Goal: Transaction & Acquisition: Subscribe to service/newsletter

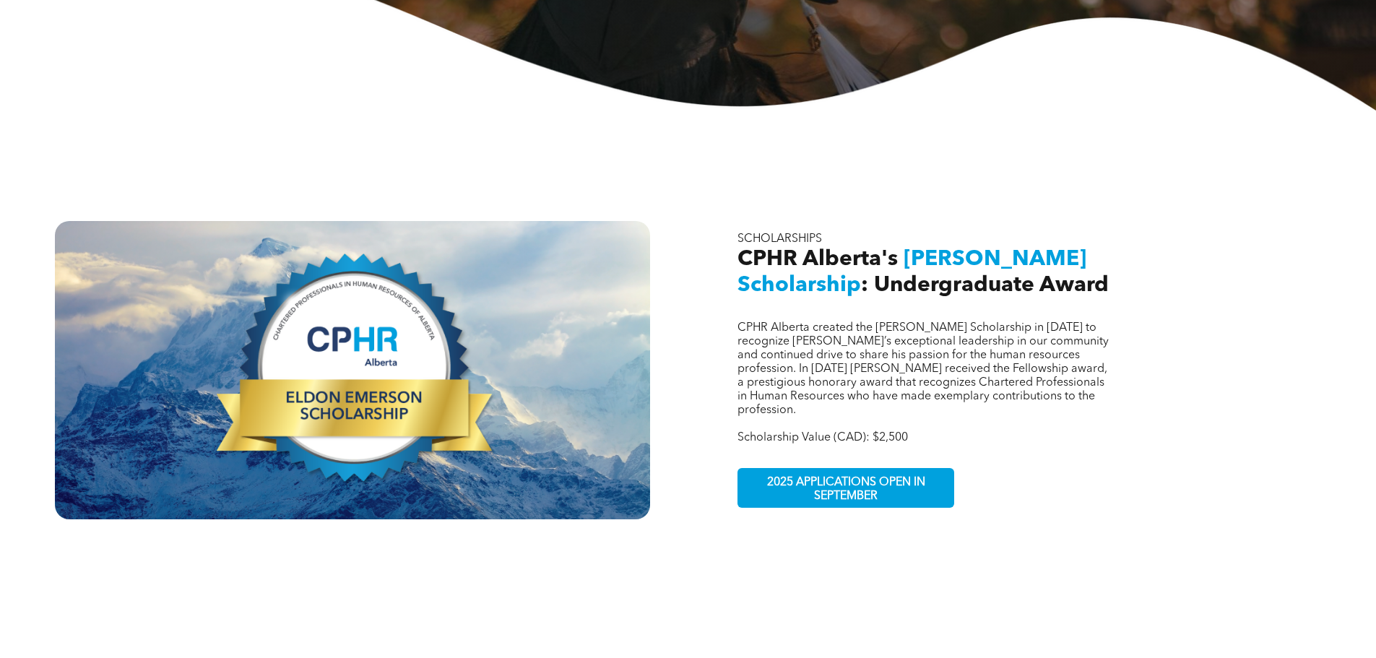
scroll to position [433, 0]
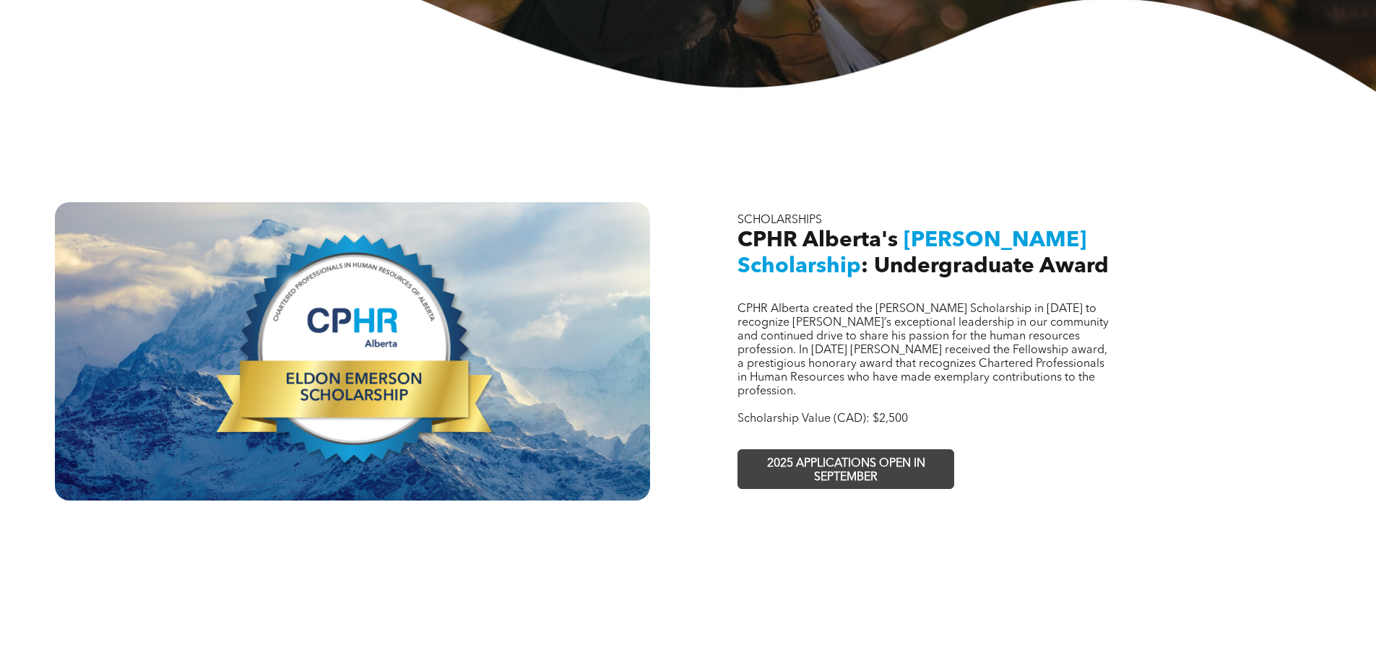
click at [842, 454] on span "2025 APPLICATIONS OPEN IN SEPTEMBER" at bounding box center [845, 471] width 211 height 42
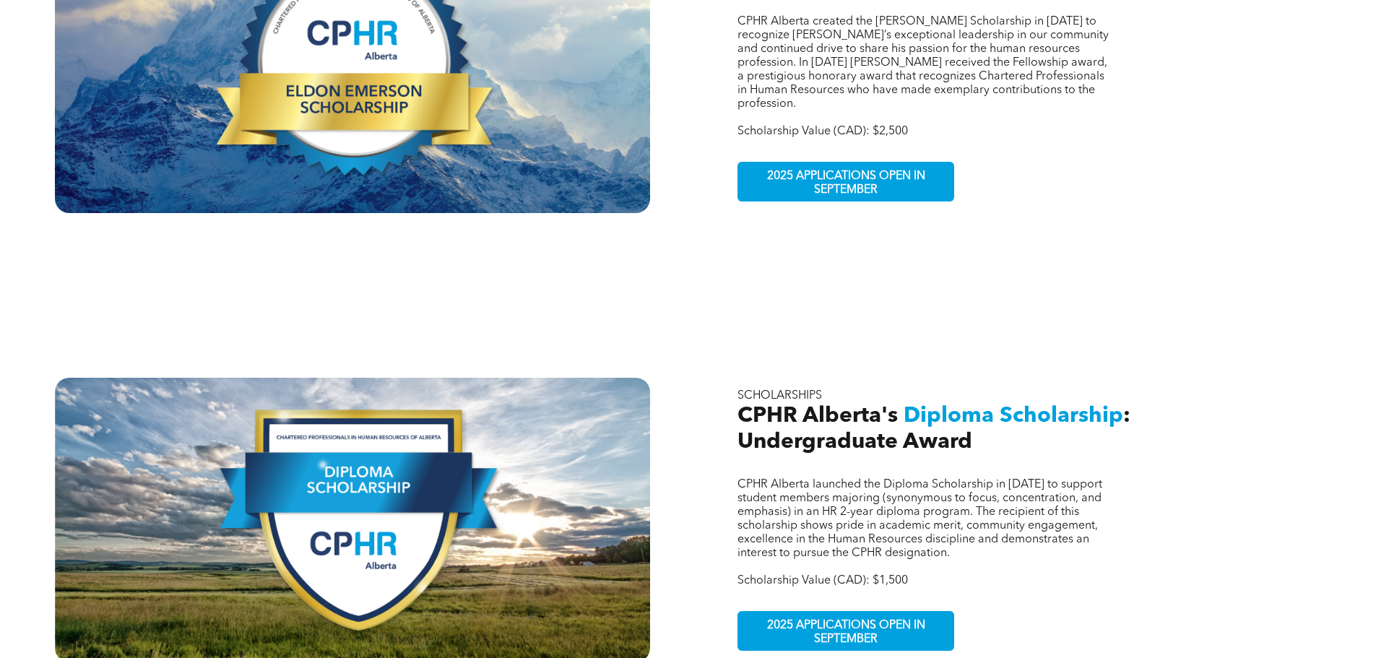
scroll to position [722, 0]
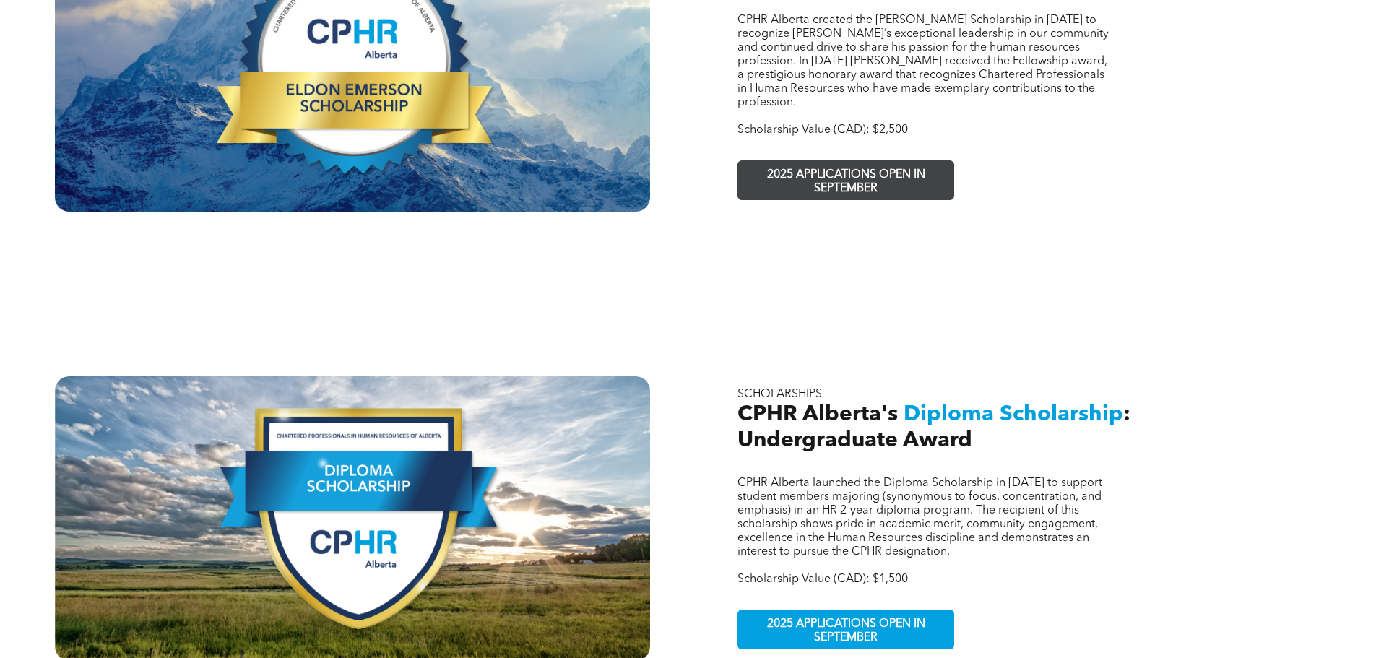
click at [852, 165] on span "2025 APPLICATIONS OPEN IN SEPTEMBER" at bounding box center [845, 182] width 211 height 42
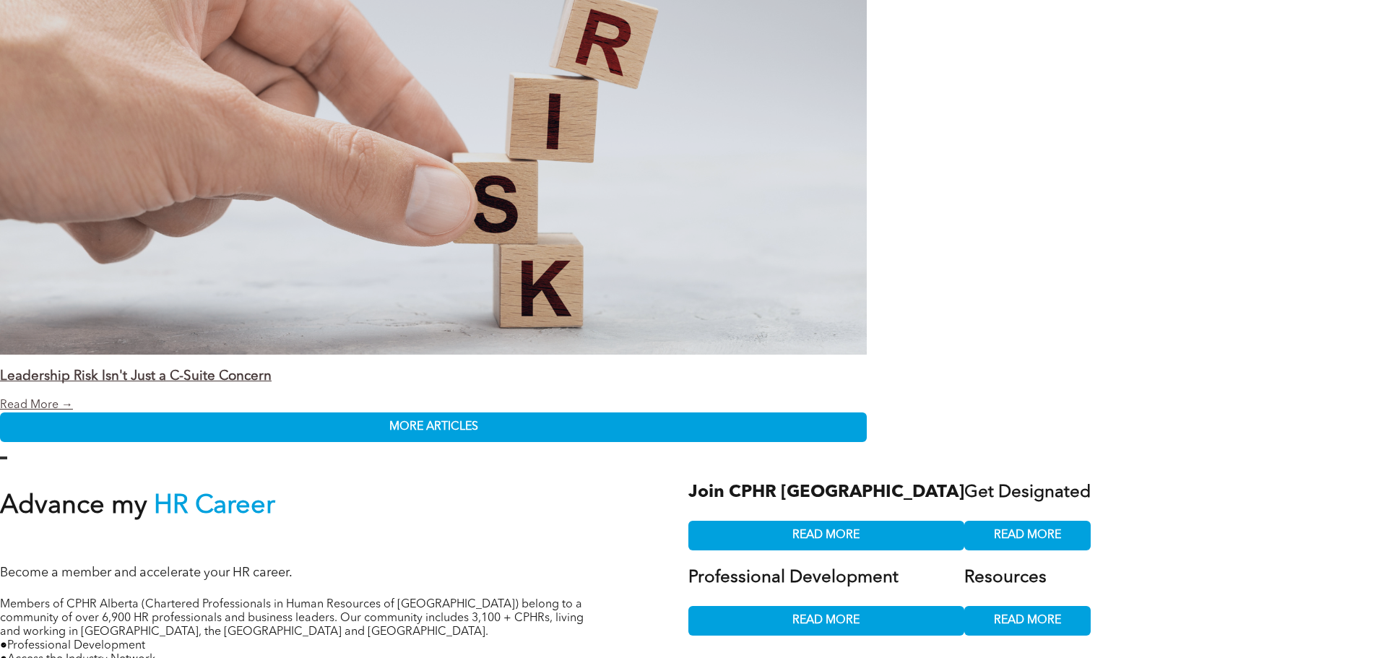
scroll to position [2779, 0]
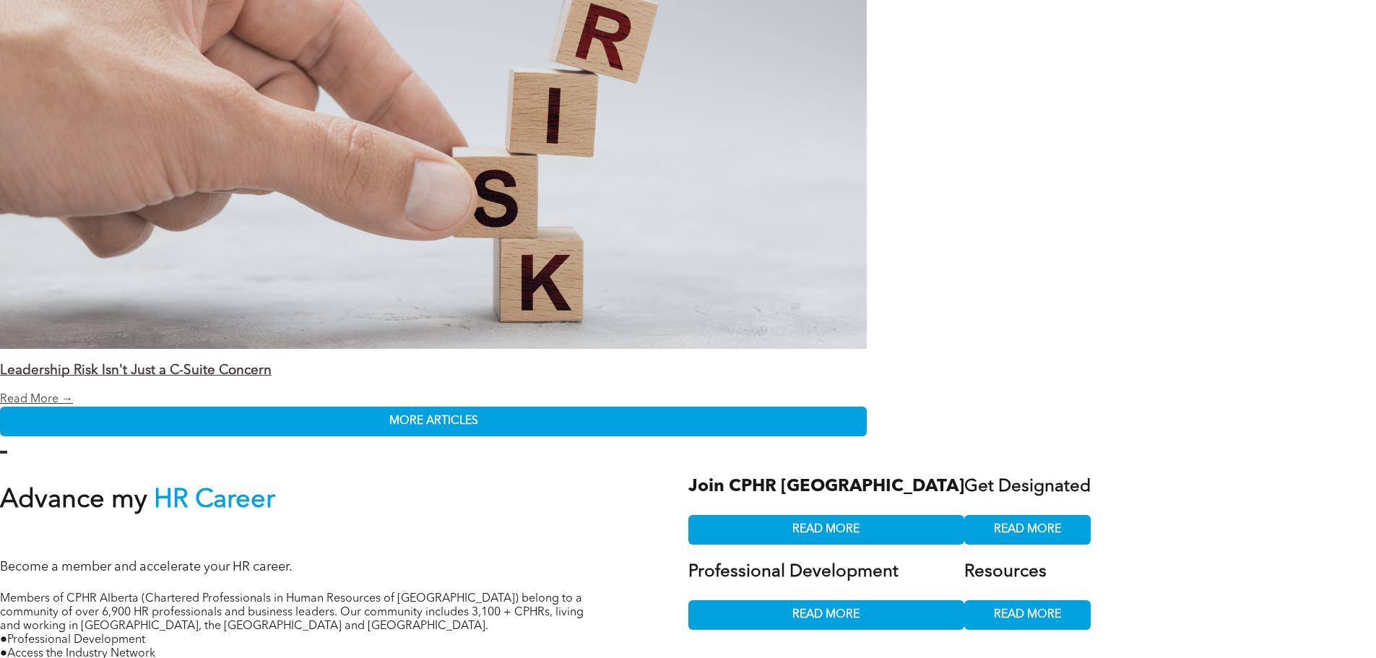
scroll to position [2779, 0]
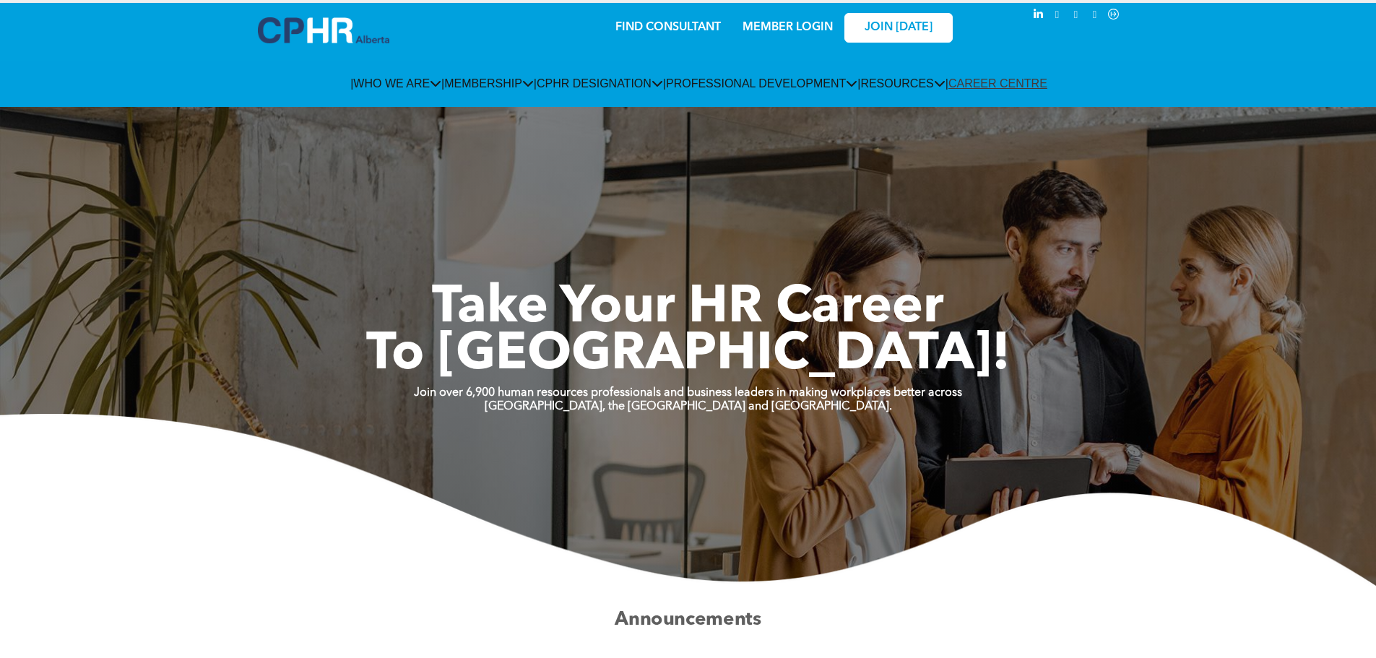
scroll to position [0, 0]
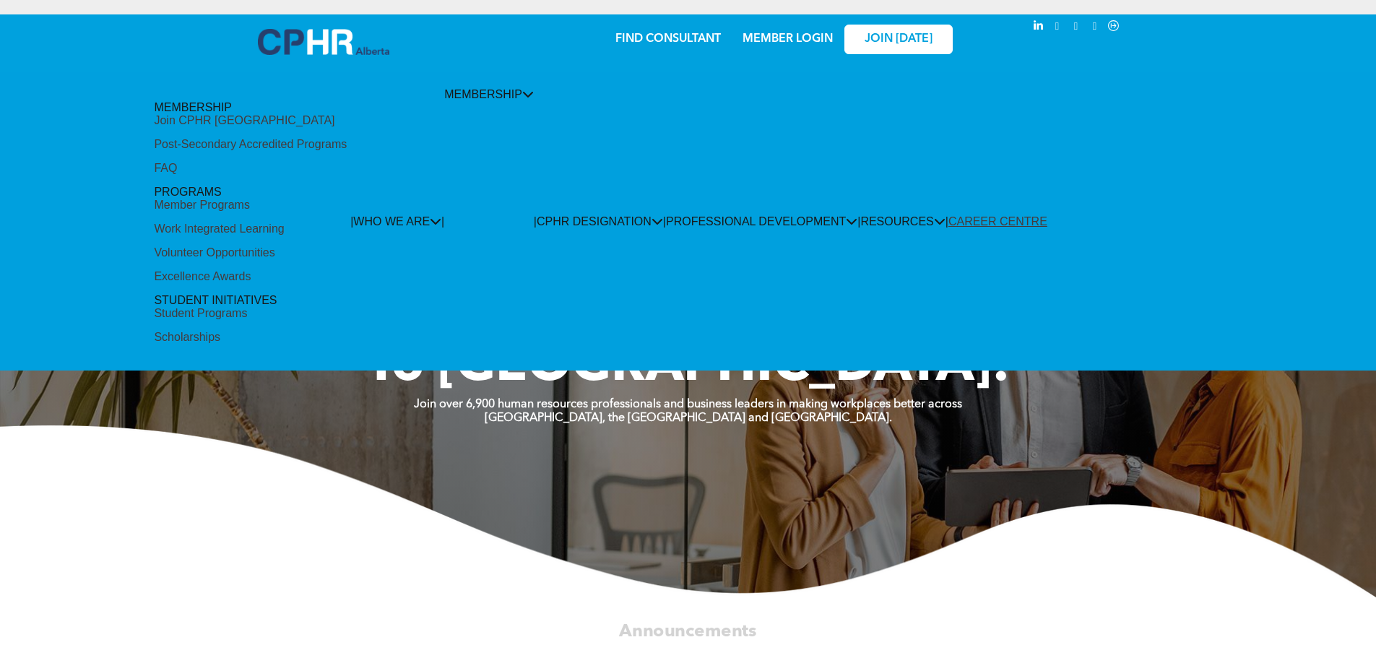
click at [220, 331] on div "Scholarships" at bounding box center [187, 337] width 66 height 13
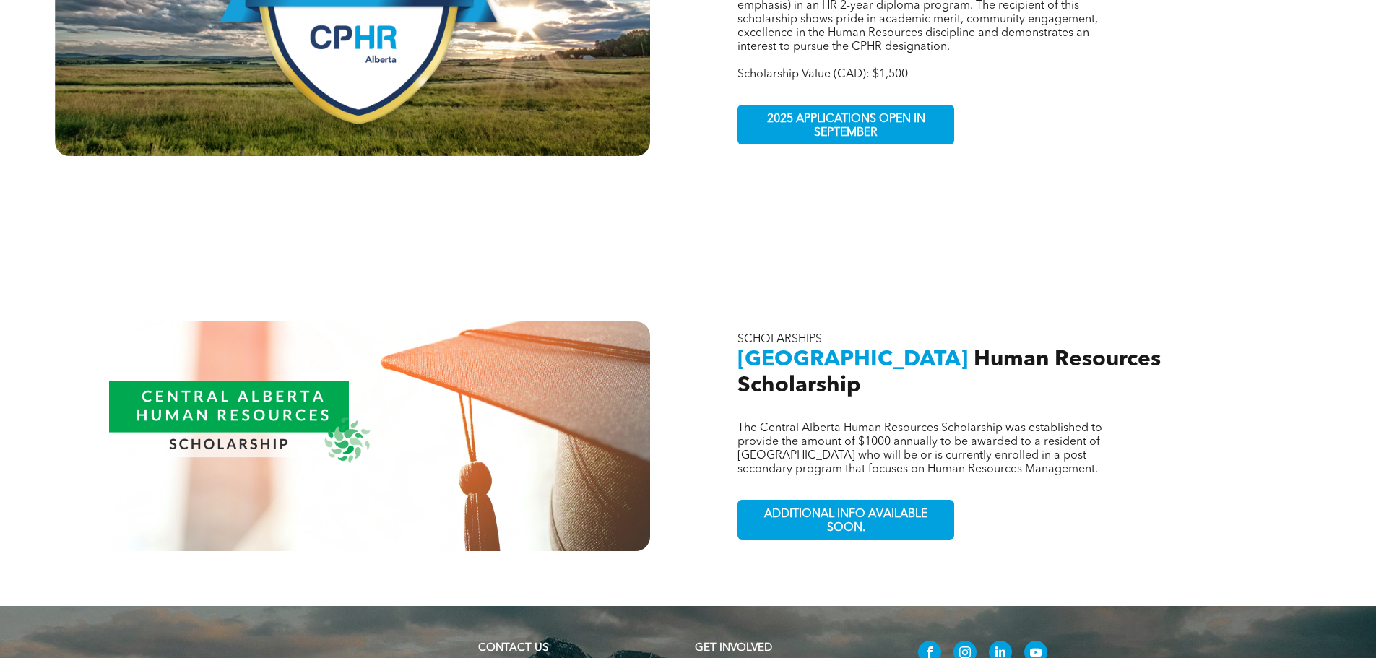
scroll to position [1228, 0]
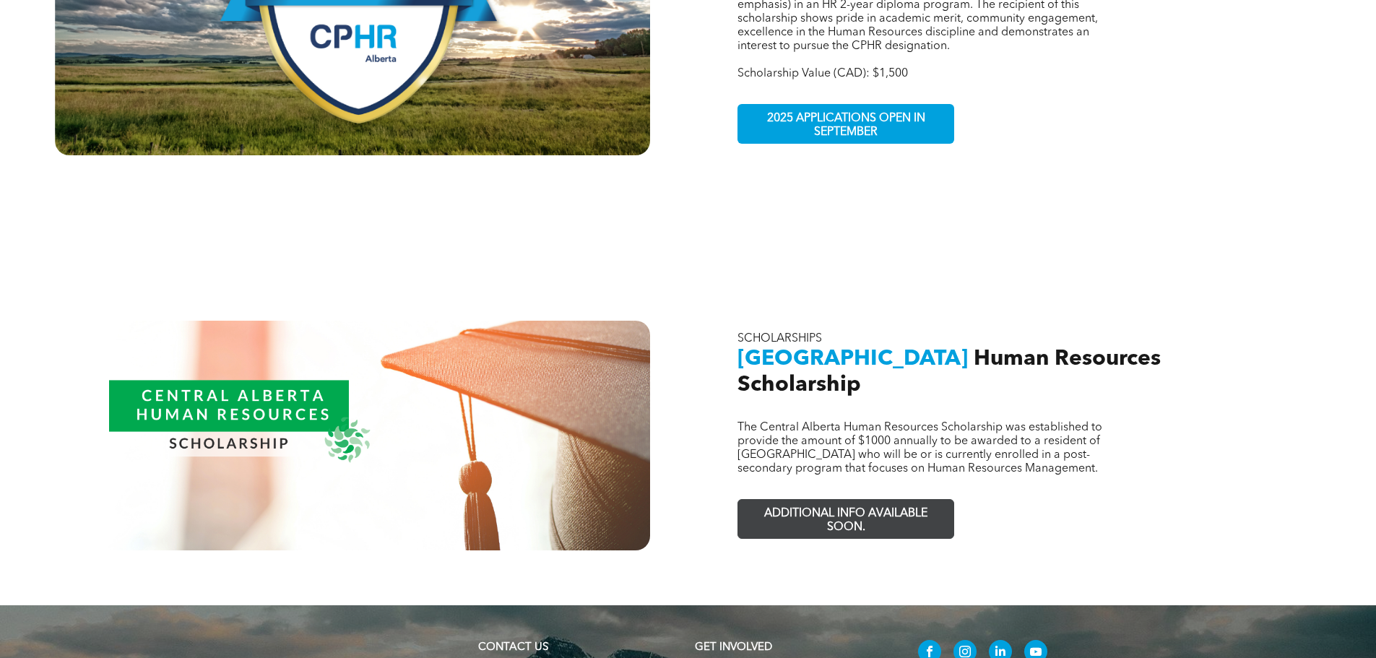
click at [865, 500] on span "ADDITIONAL INFO AVAILABLE SOON." at bounding box center [845, 521] width 211 height 42
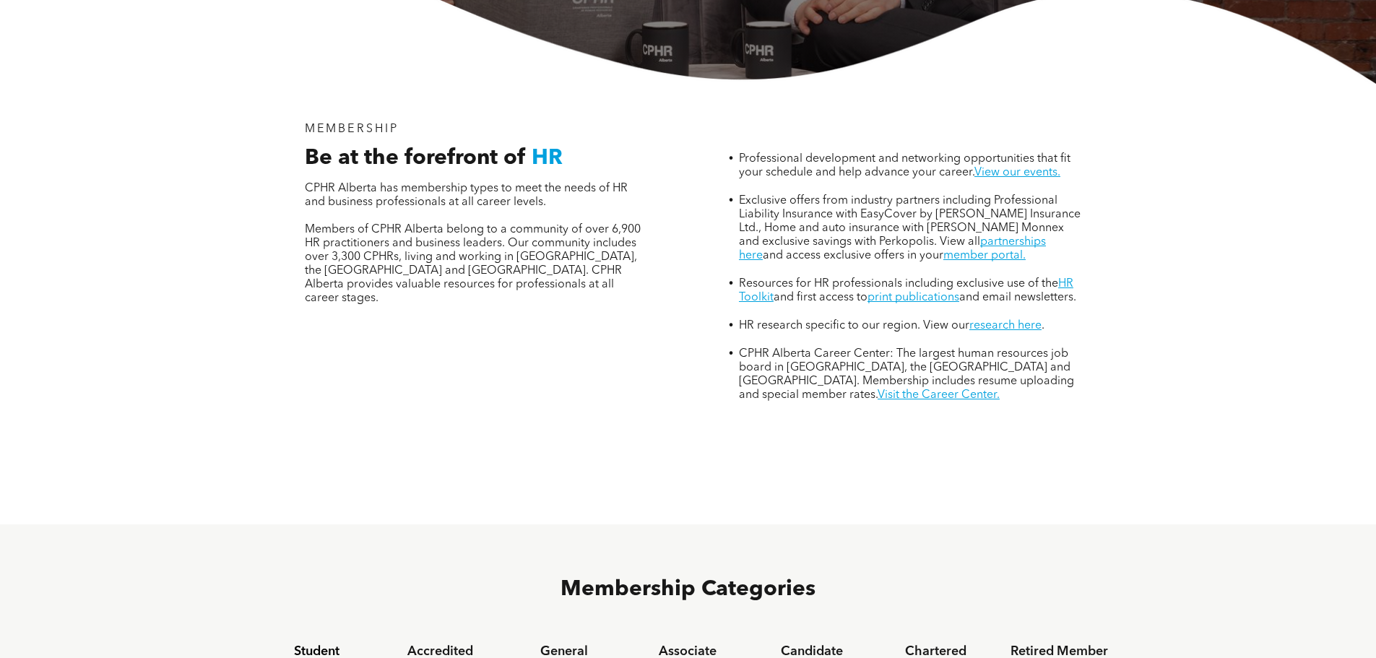
scroll to position [506, 0]
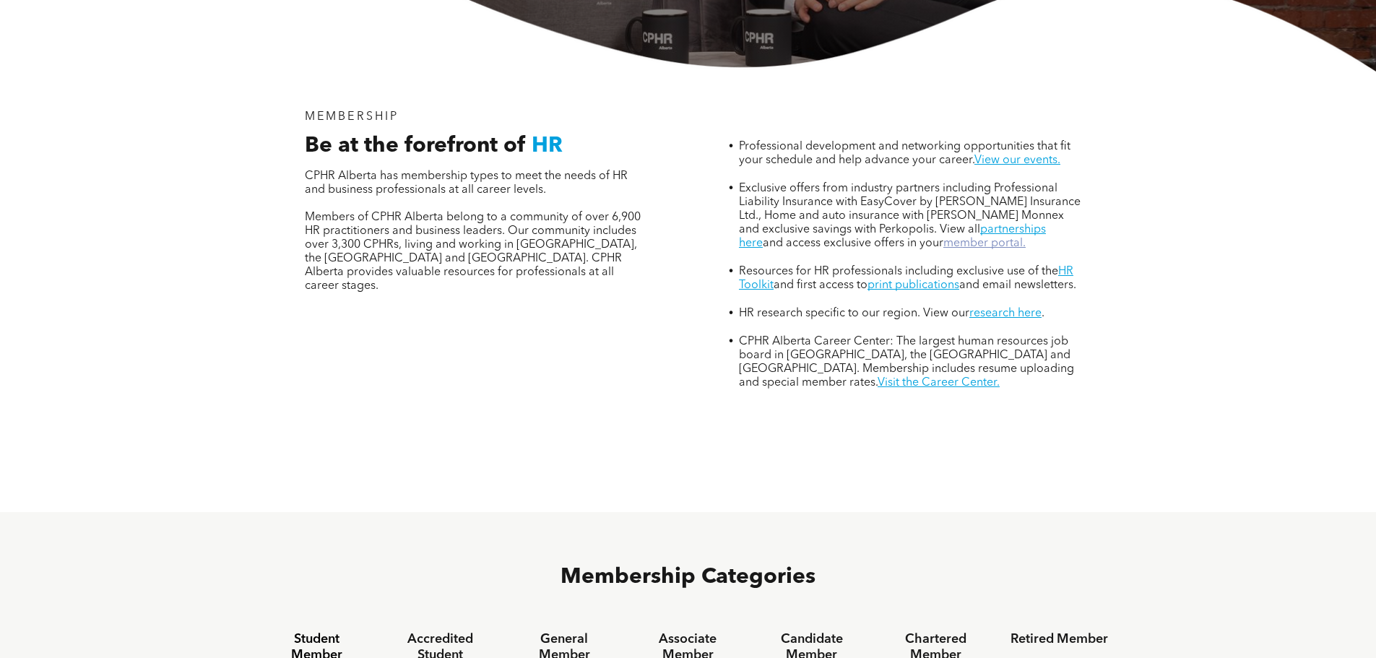
click at [943, 238] on link "member portal." at bounding box center [984, 244] width 82 height 12
click at [1020, 308] on link "research here" at bounding box center [1005, 314] width 72 height 12
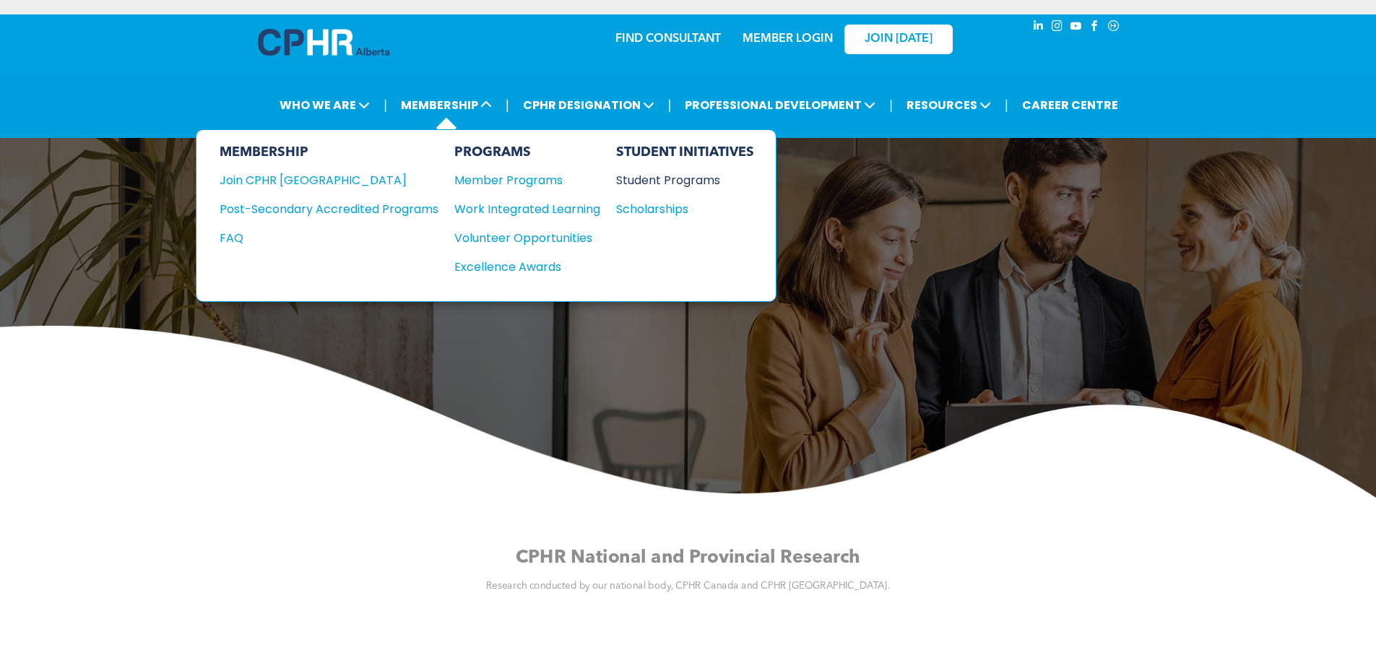
click at [676, 181] on div "Student Programs" at bounding box center [678, 180] width 124 height 18
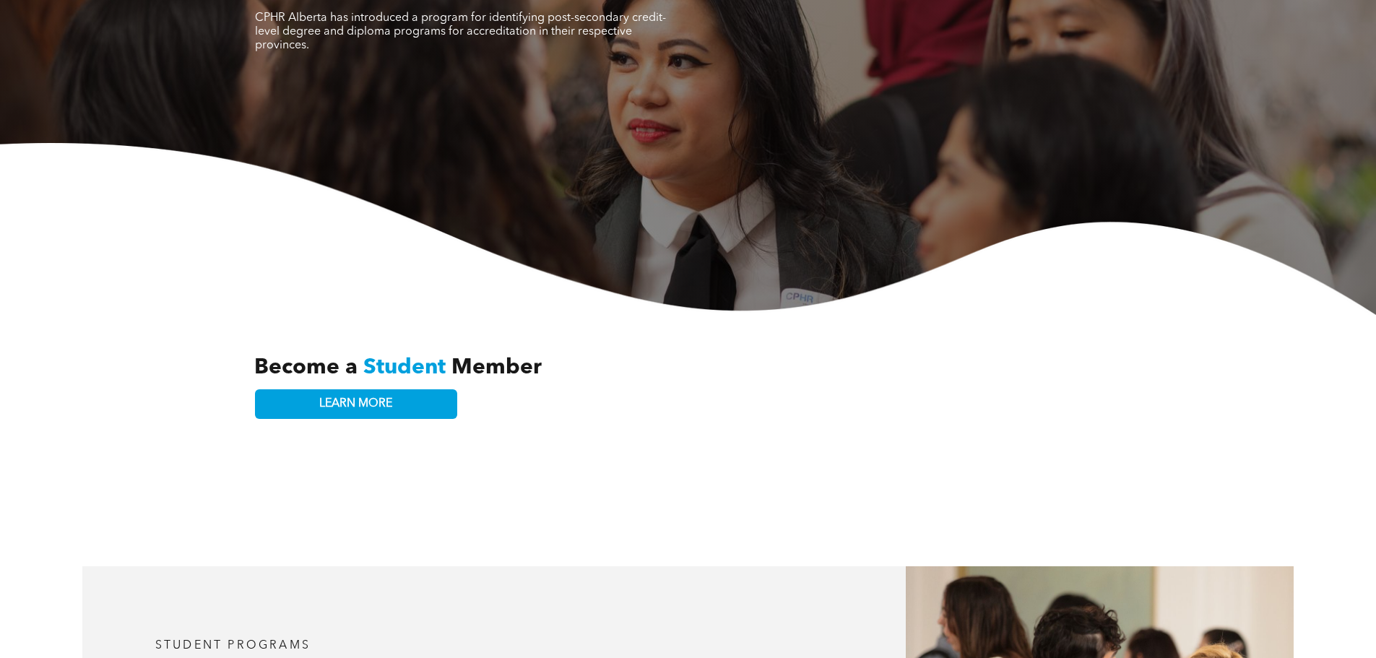
scroll to position [217, 0]
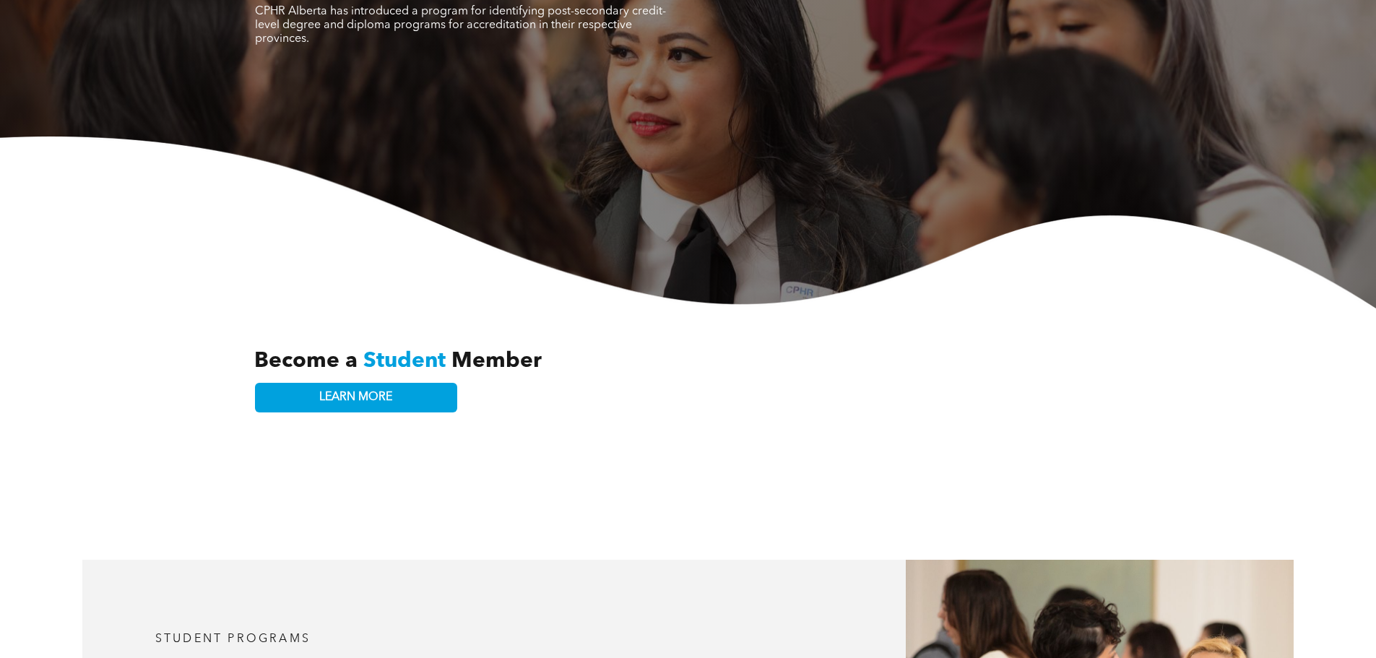
drag, startPoint x: 383, startPoint y: 381, endPoint x: 638, endPoint y: 375, distance: 255.1
click at [384, 391] on span "LEARN MORE" at bounding box center [355, 398] width 73 height 14
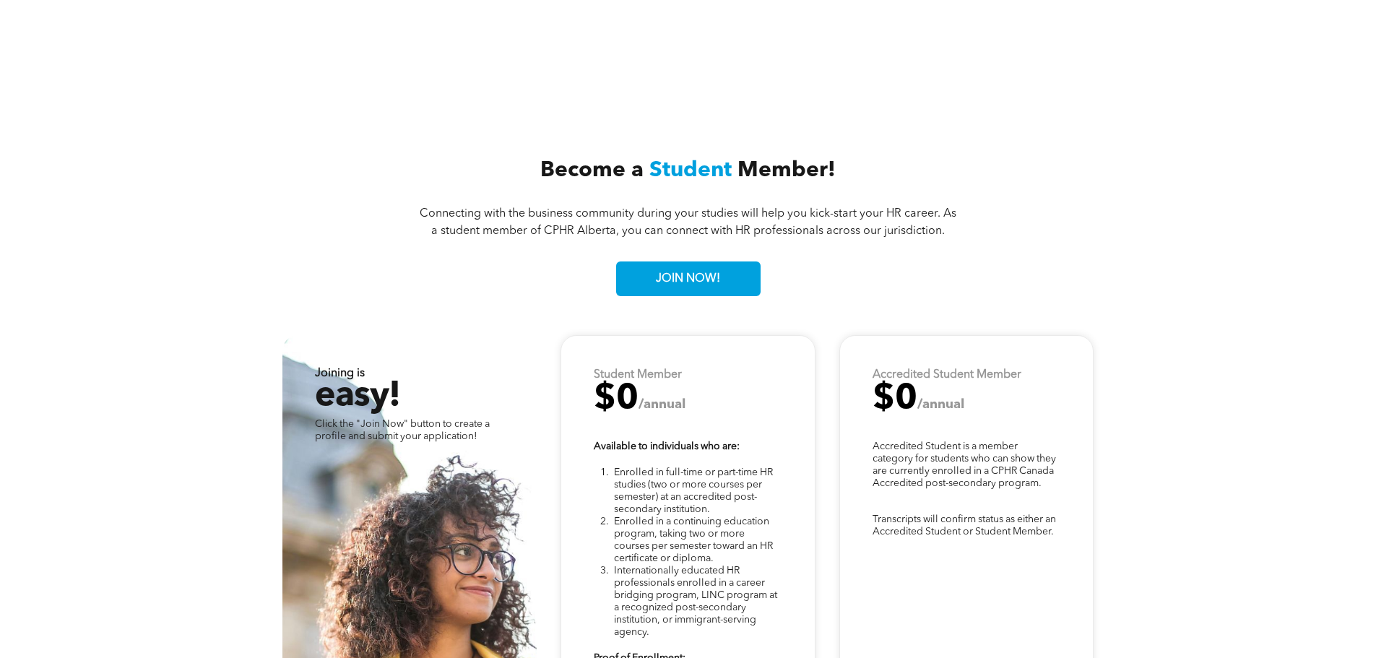
scroll to position [3654, 0]
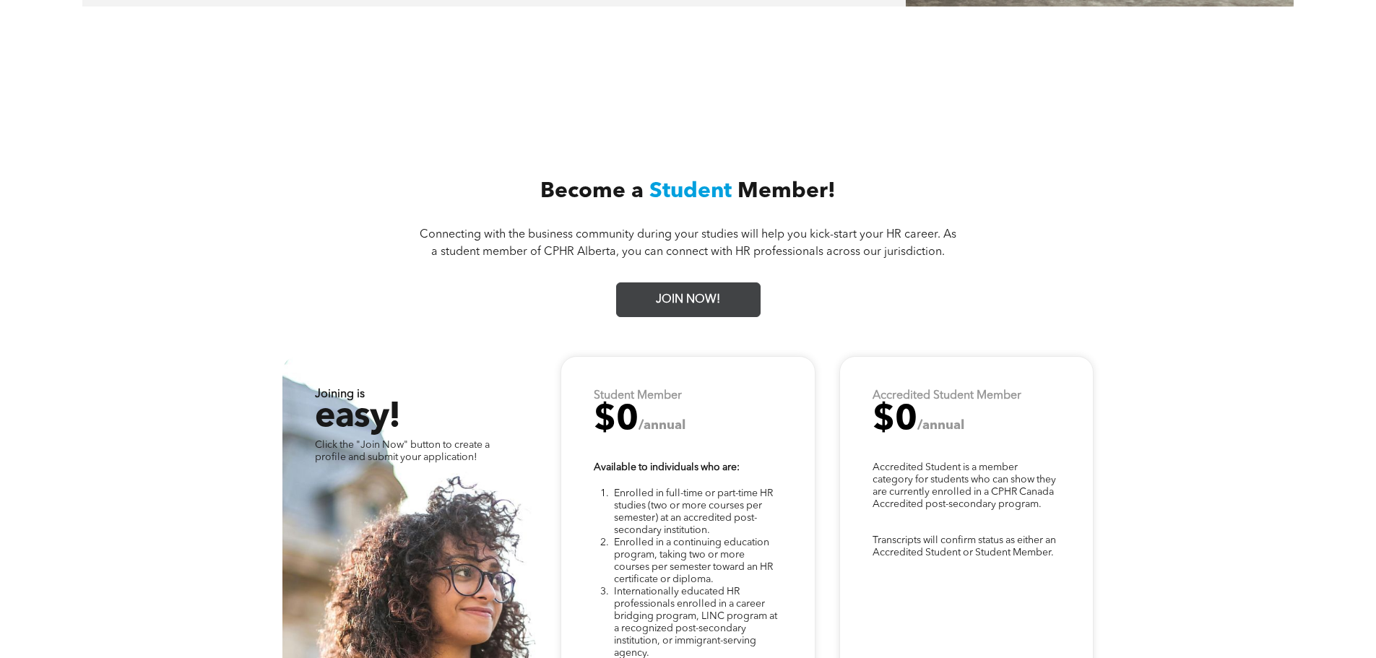
click at [717, 286] on span "JOIN NOW!" at bounding box center [688, 300] width 74 height 28
